Goal: Find specific page/section: Find specific page/section

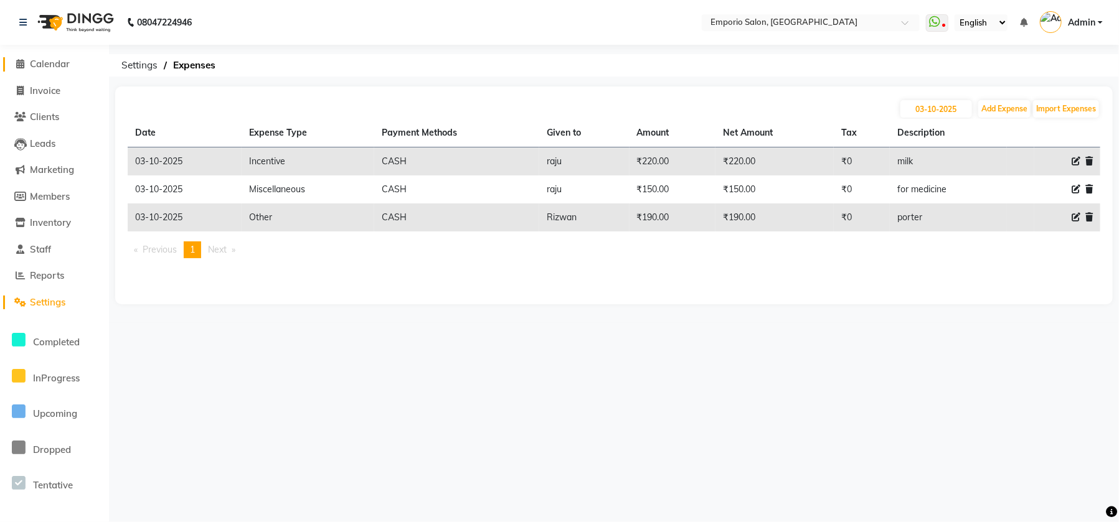
drag, startPoint x: 0, startPoint y: 0, endPoint x: 54, endPoint y: 63, distance: 83.0
click at [54, 65] on span "Calendar" at bounding box center [50, 64] width 40 height 12
